Goal: Check status: Check status

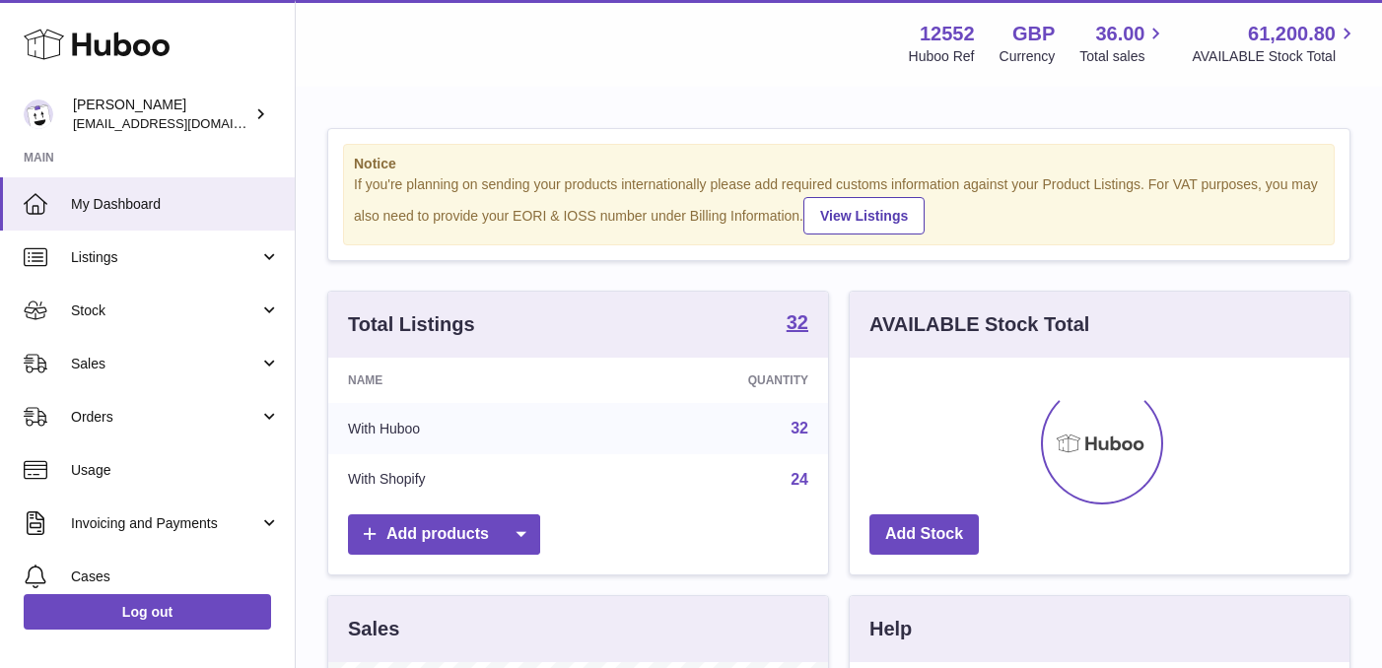
scroll to position [308, 500]
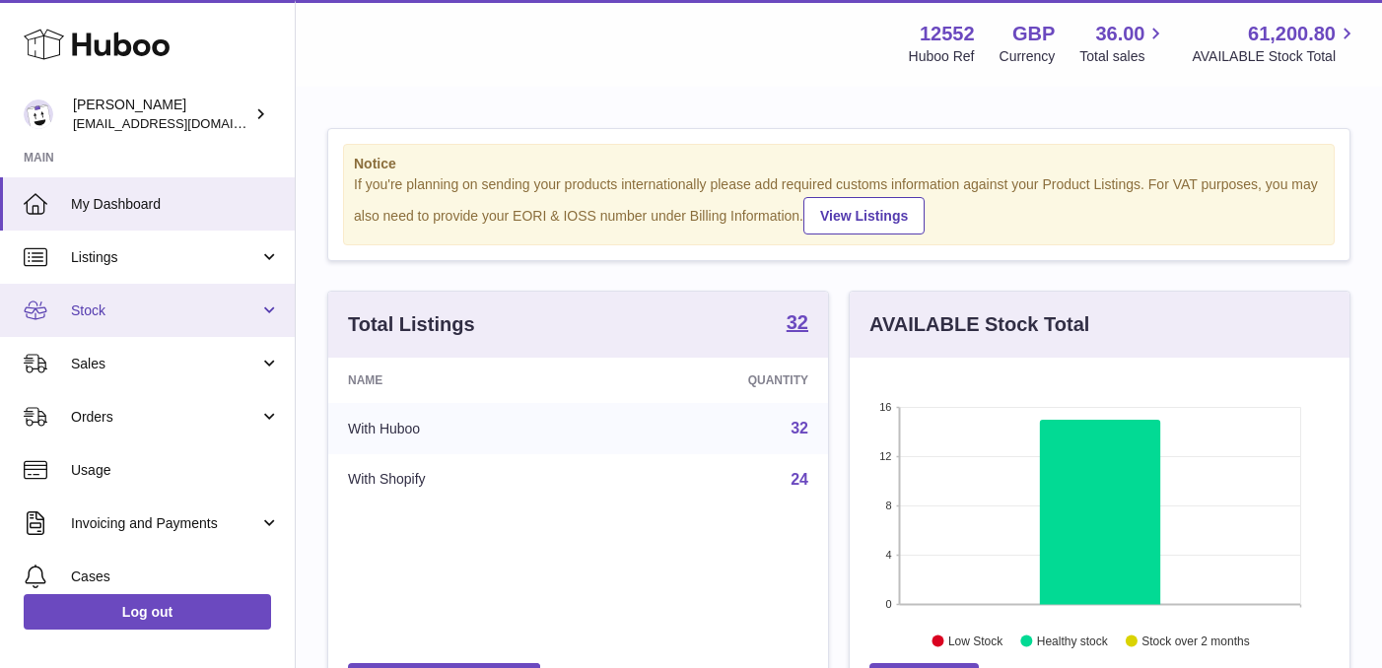
click at [121, 313] on span "Stock" at bounding box center [165, 311] width 188 height 19
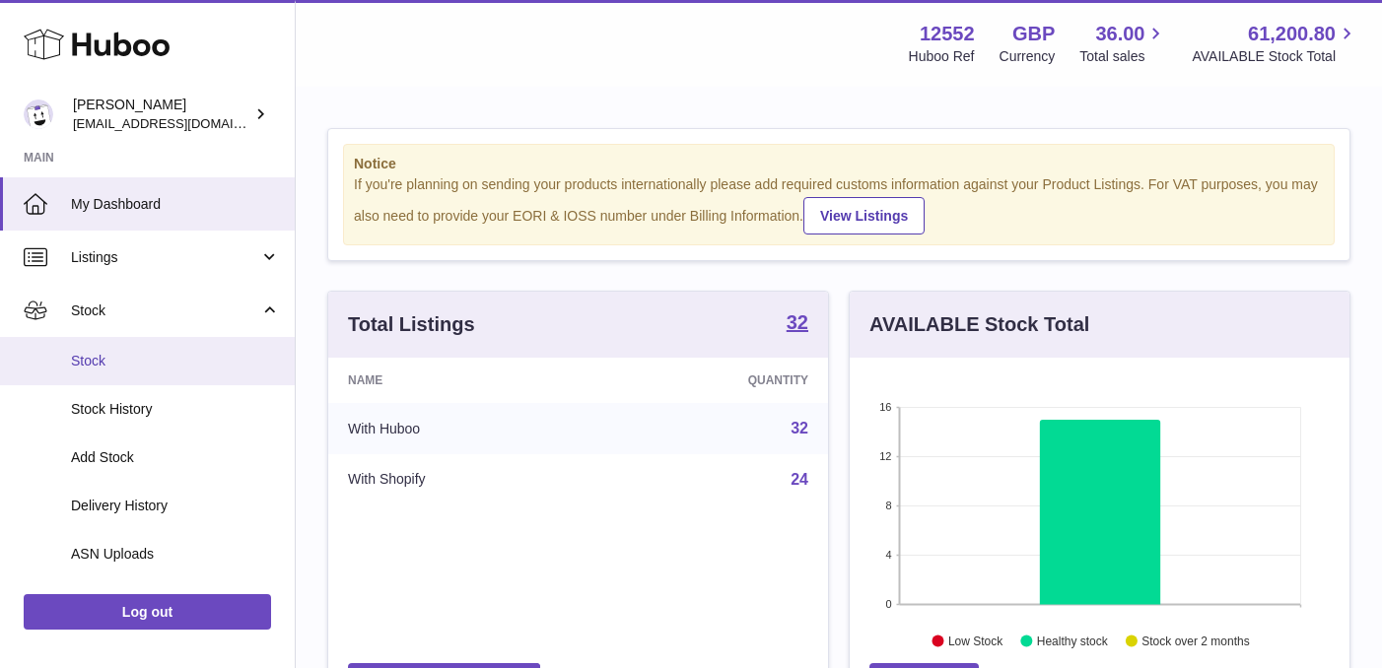
click at [95, 372] on link "Stock" at bounding box center [147, 361] width 295 height 48
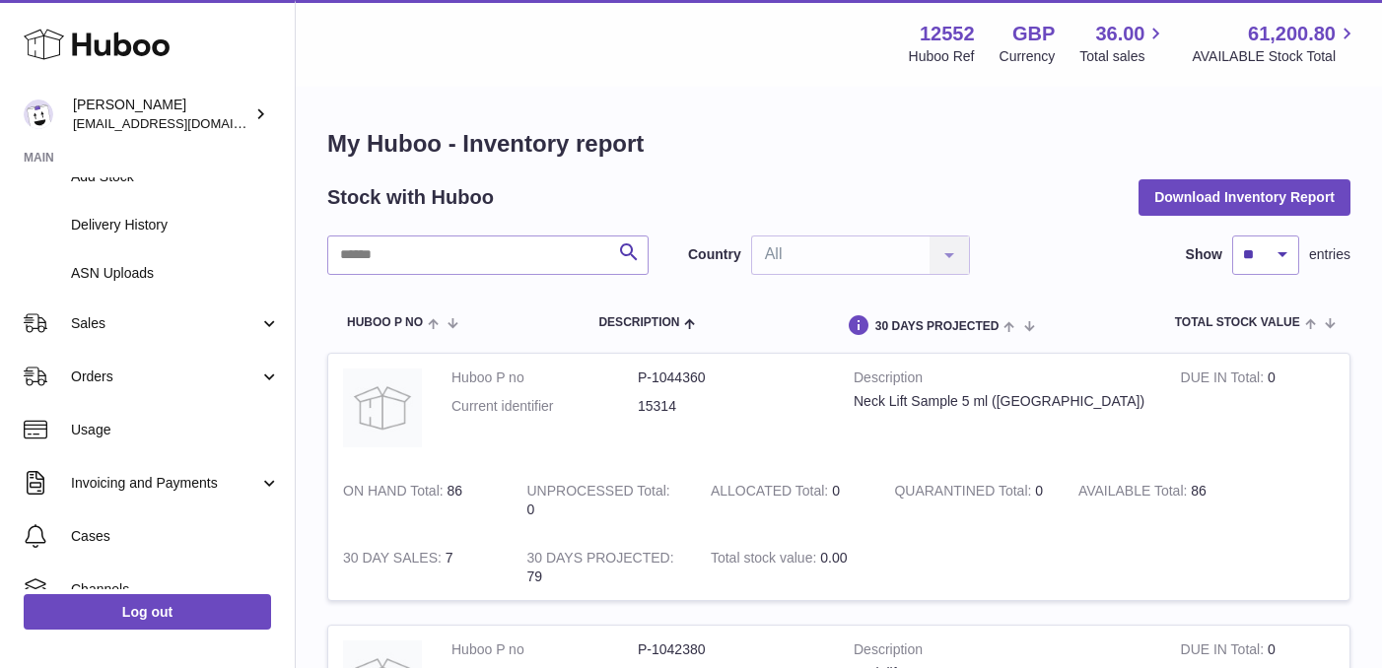
scroll to position [249, 0]
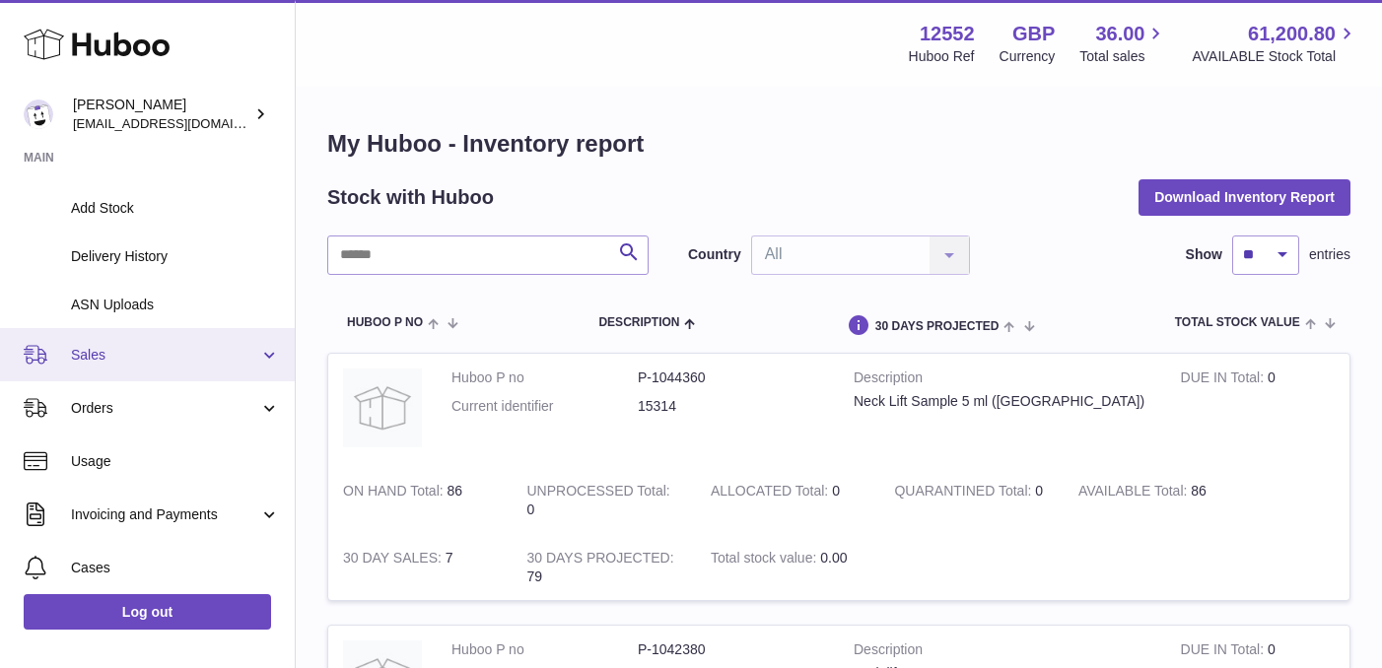
click at [133, 357] on span "Sales" at bounding box center [165, 355] width 188 height 19
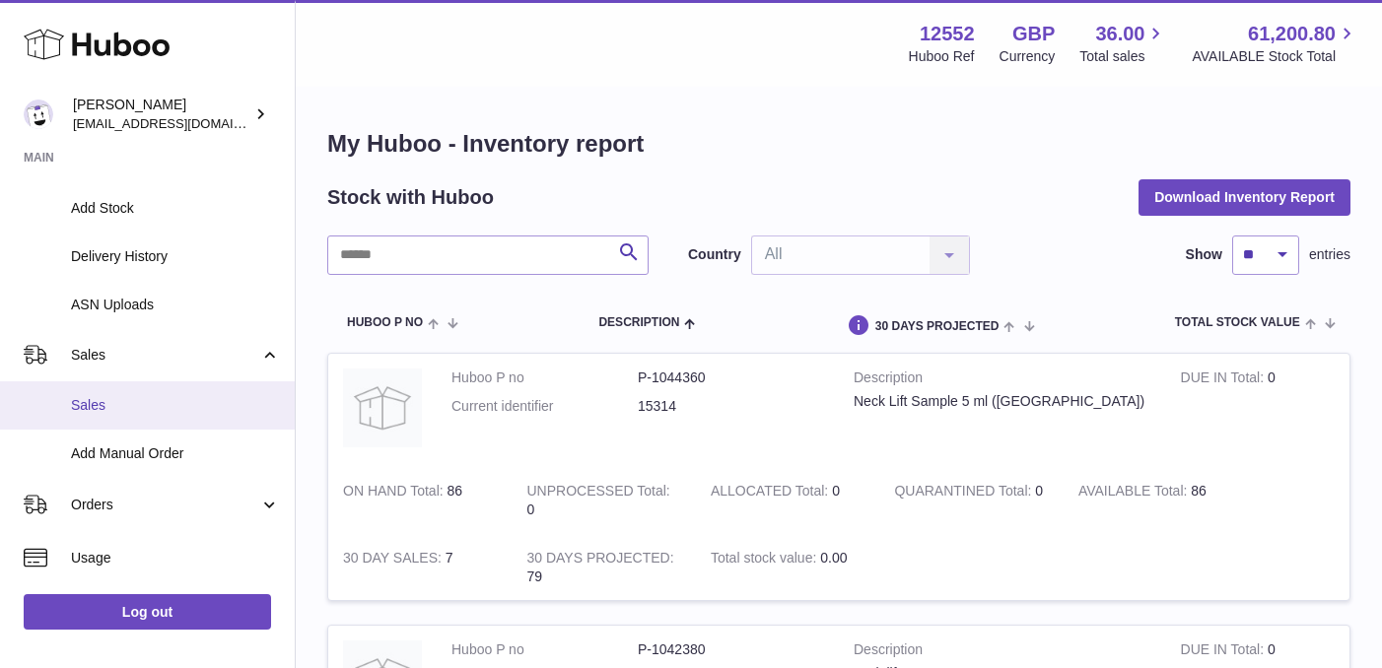
click at [92, 407] on span "Sales" at bounding box center [175, 405] width 209 height 19
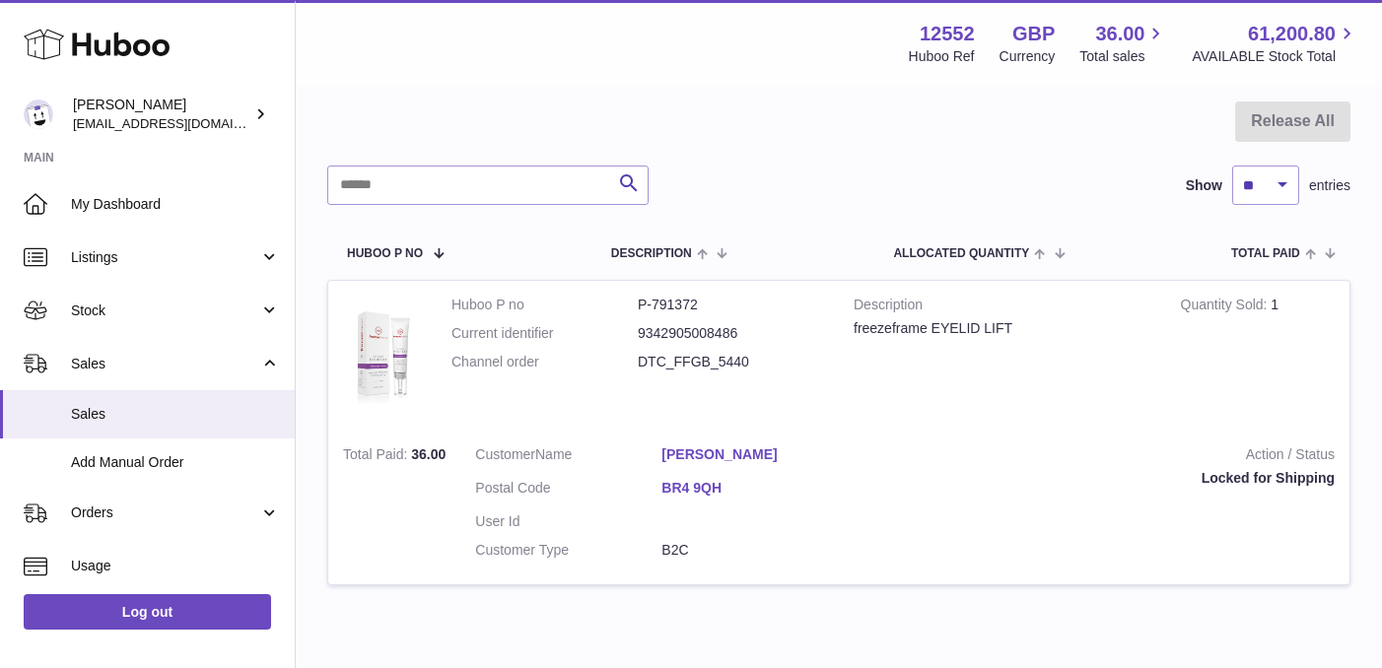
scroll to position [183, 0]
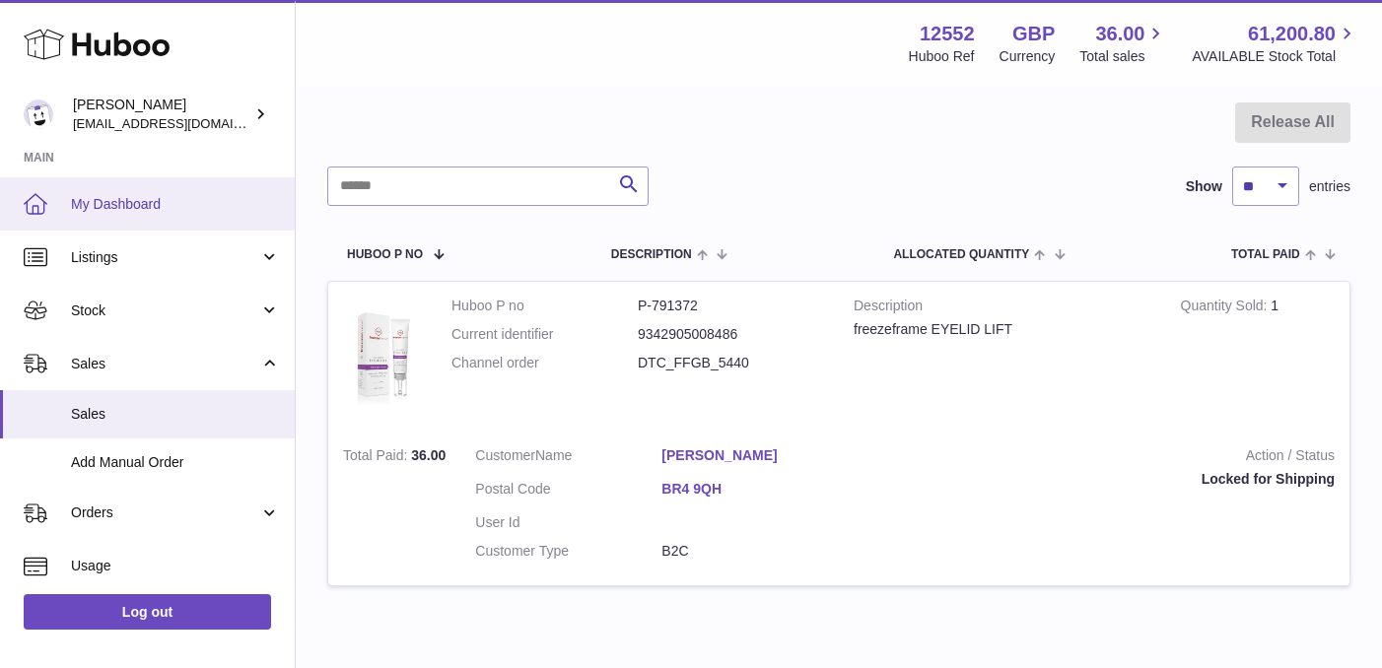
click at [84, 214] on link "My Dashboard" at bounding box center [147, 203] width 295 height 53
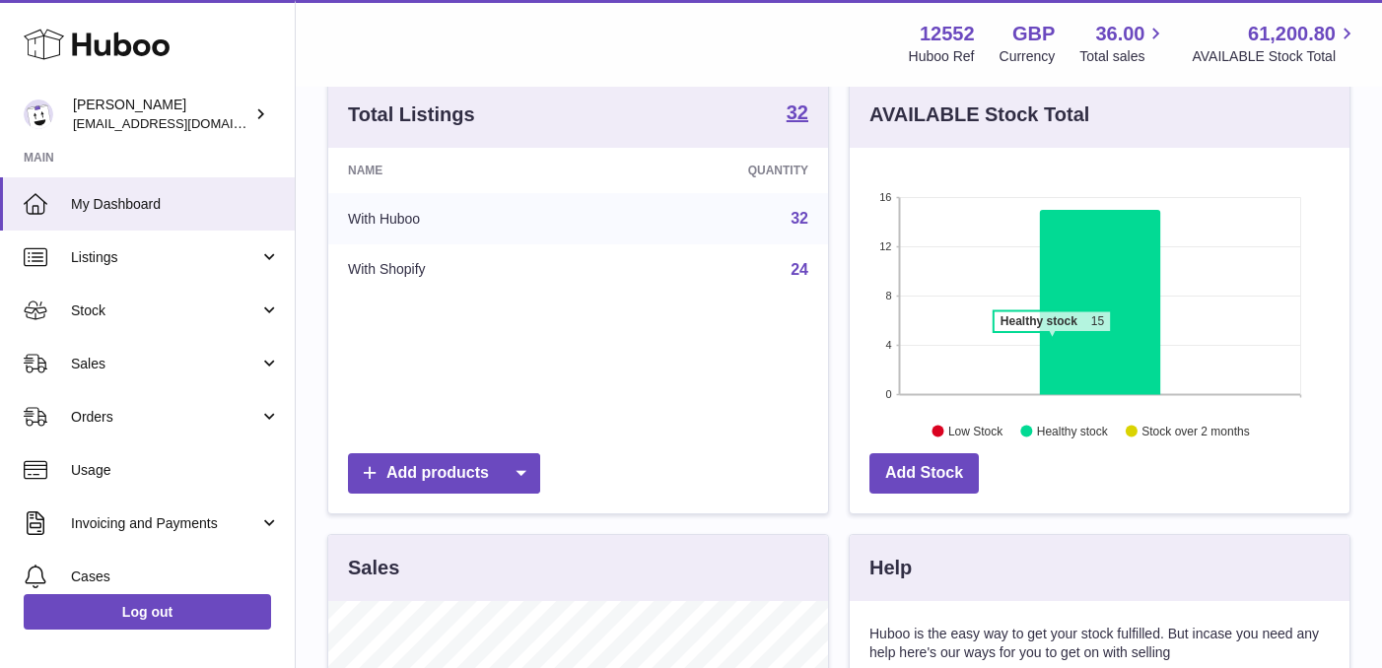
scroll to position [214, 0]
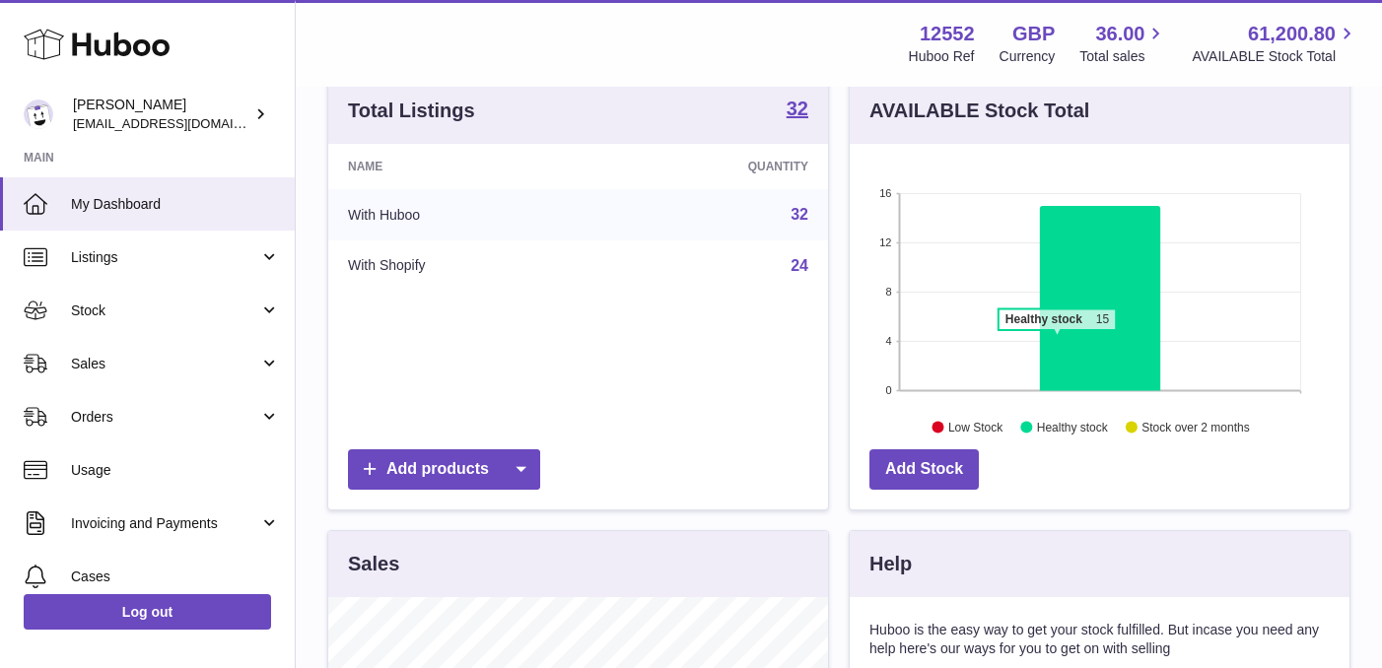
click at [1057, 340] on icon at bounding box center [1100, 298] width 120 height 185
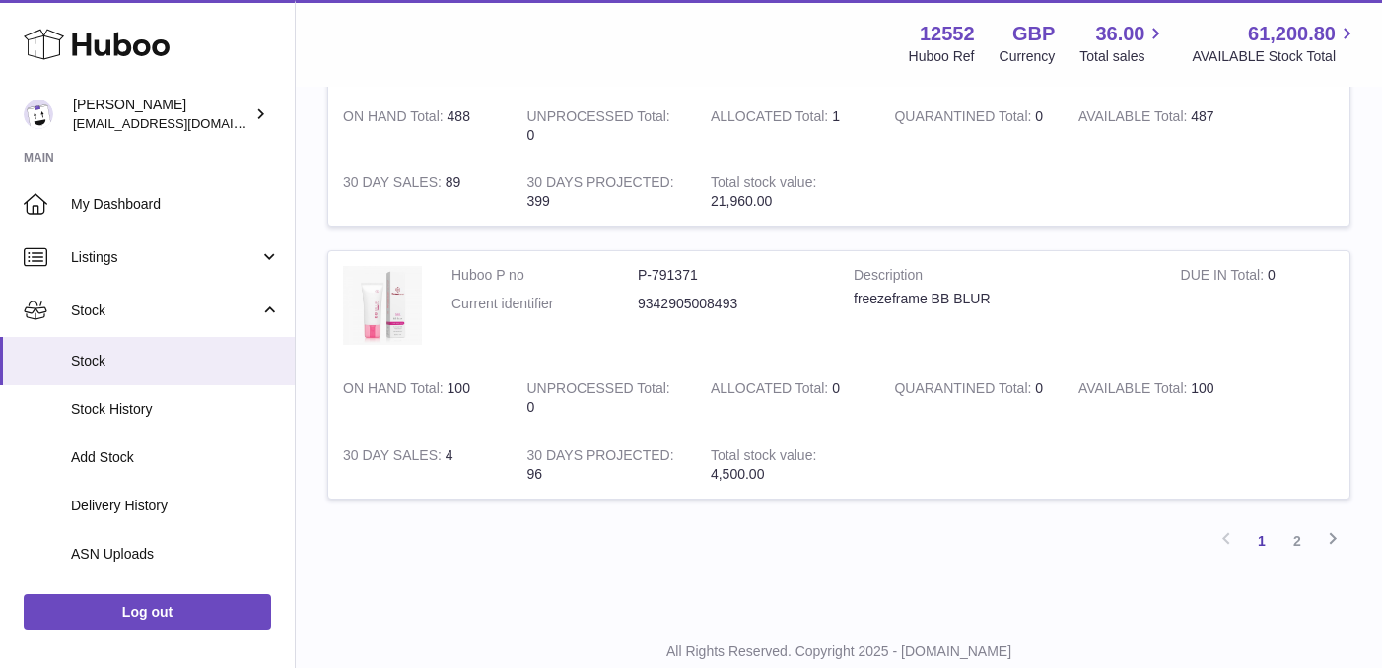
scroll to position [2753, 0]
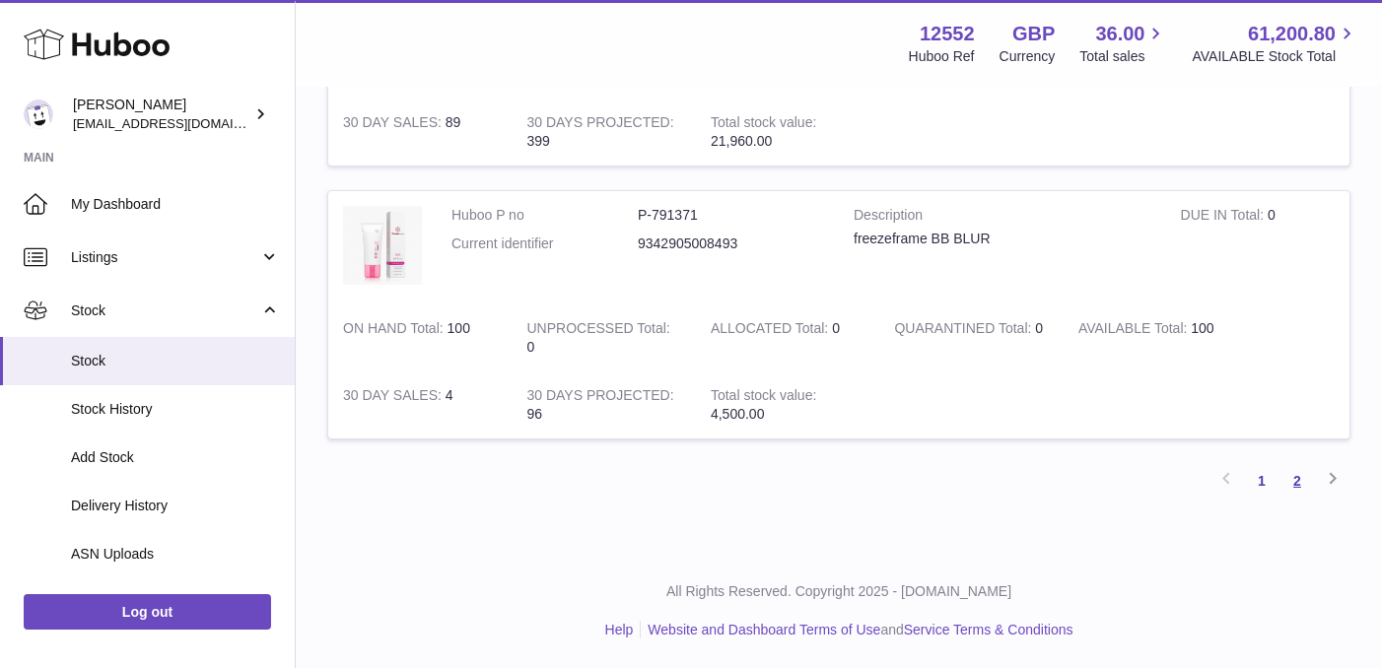
click at [1292, 487] on link "2" at bounding box center [1296, 480] width 35 height 35
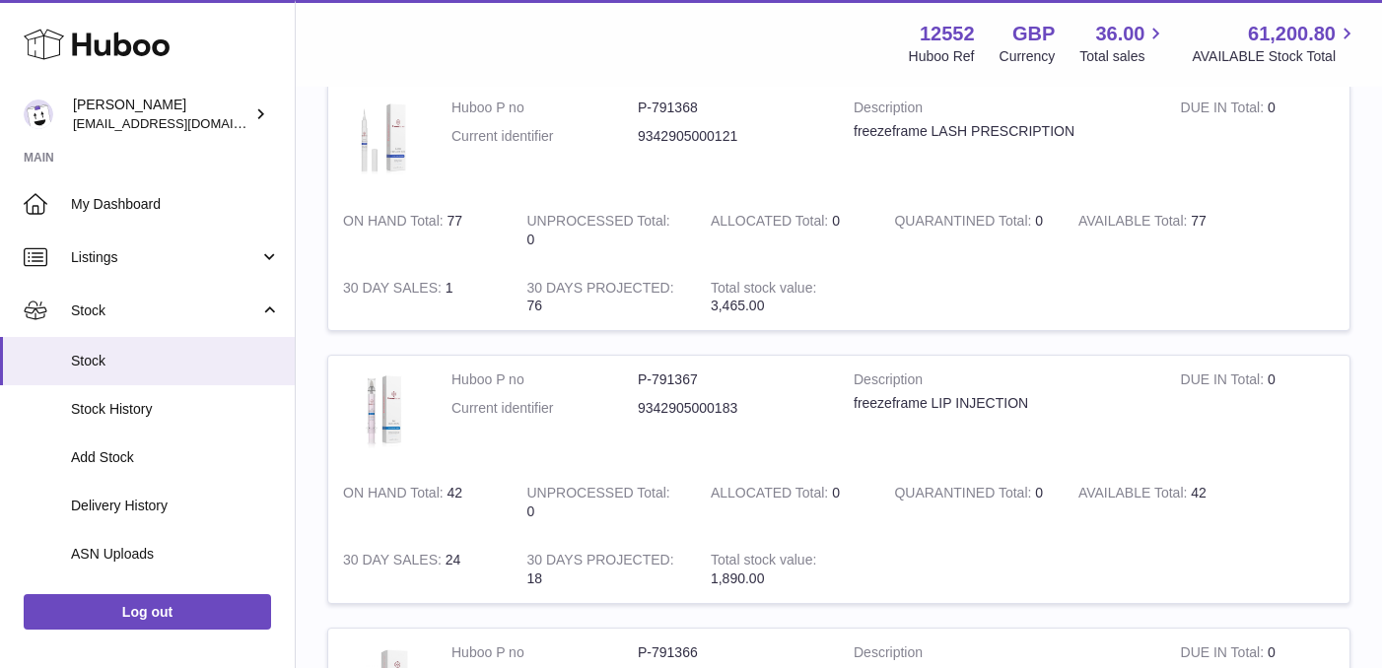
scroll to position [690, 0]
